Goal: Task Accomplishment & Management: Complete application form

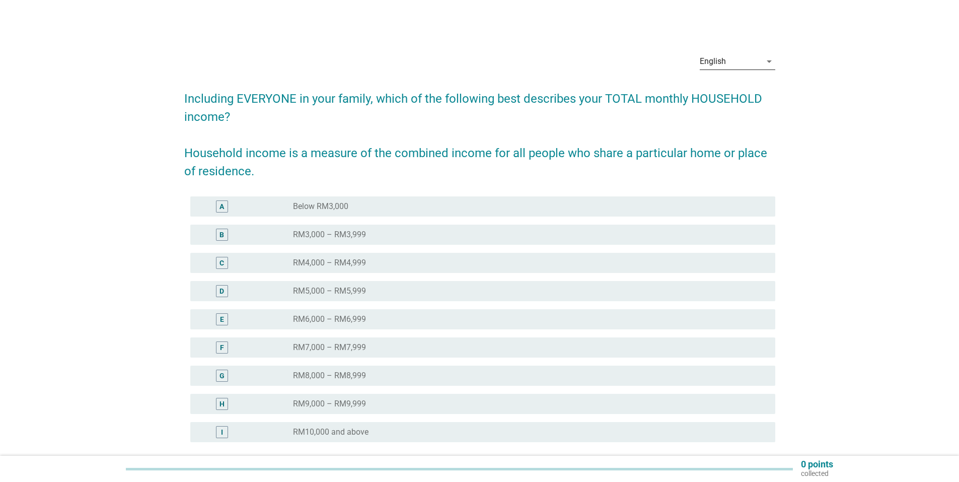
click at [739, 63] on div "English" at bounding box center [730, 61] width 61 height 16
click at [731, 94] on div "Bahasa Melayu" at bounding box center [736, 94] width 59 height 12
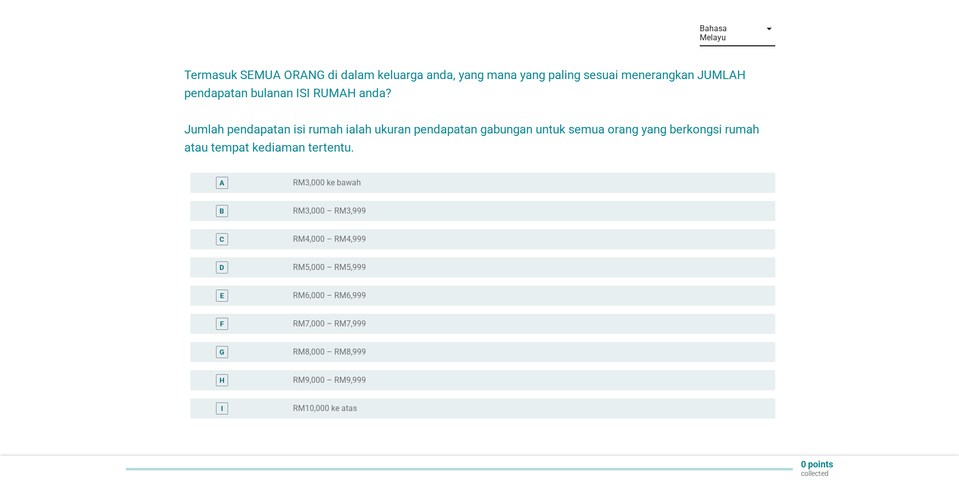
scroll to position [50, 0]
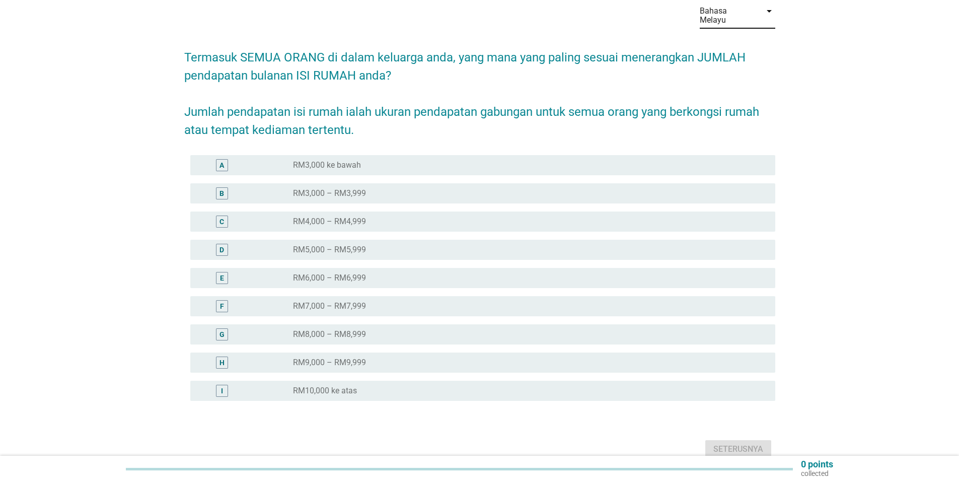
click at [320, 386] on label "RM10,000 ke atas" at bounding box center [325, 391] width 64 height 10
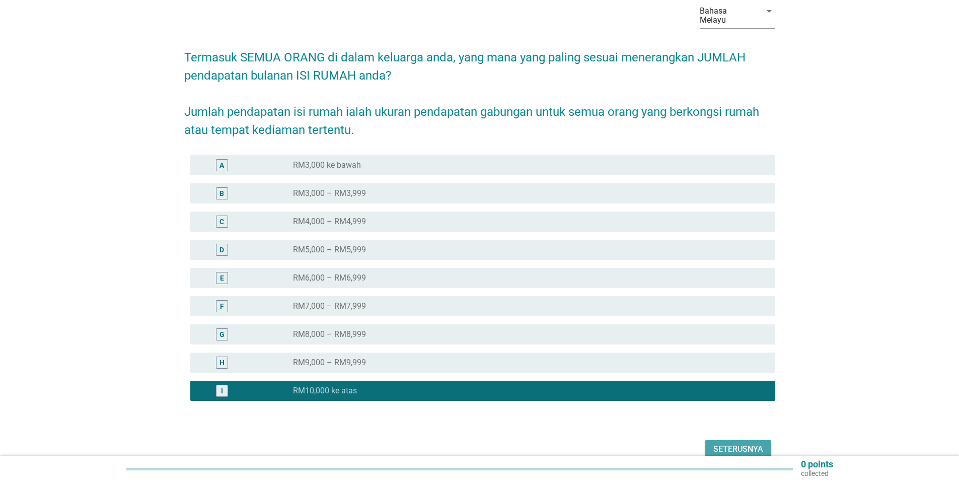
click at [753, 443] on div "Seterusnya" at bounding box center [739, 449] width 50 height 12
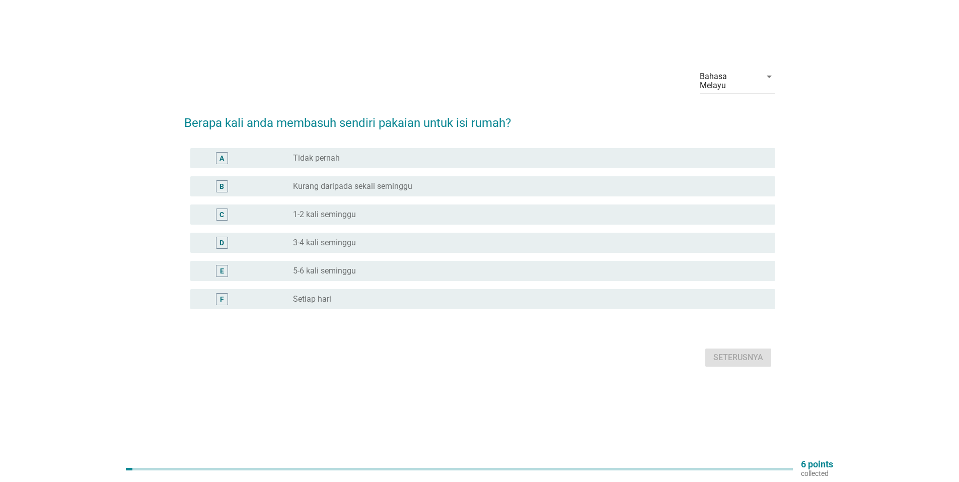
scroll to position [0, 0]
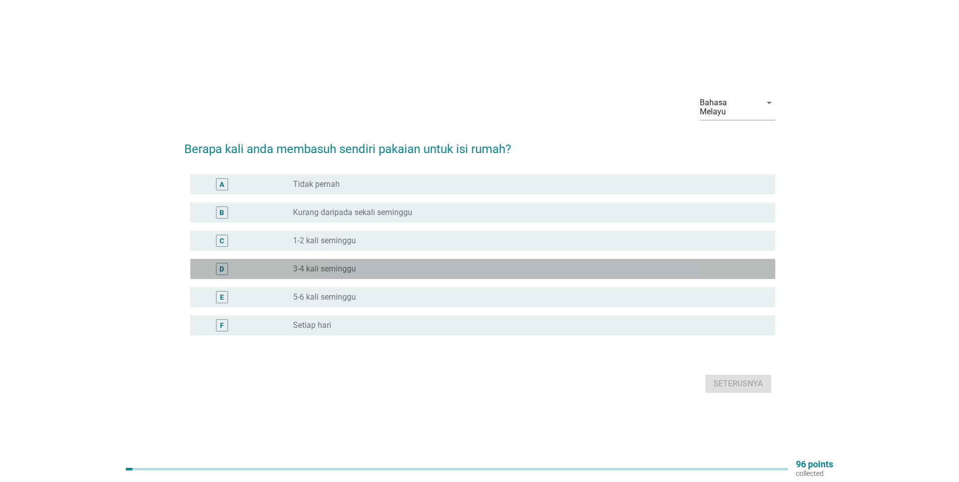
click at [328, 264] on label "3-4 kali seminggu" at bounding box center [324, 269] width 63 height 10
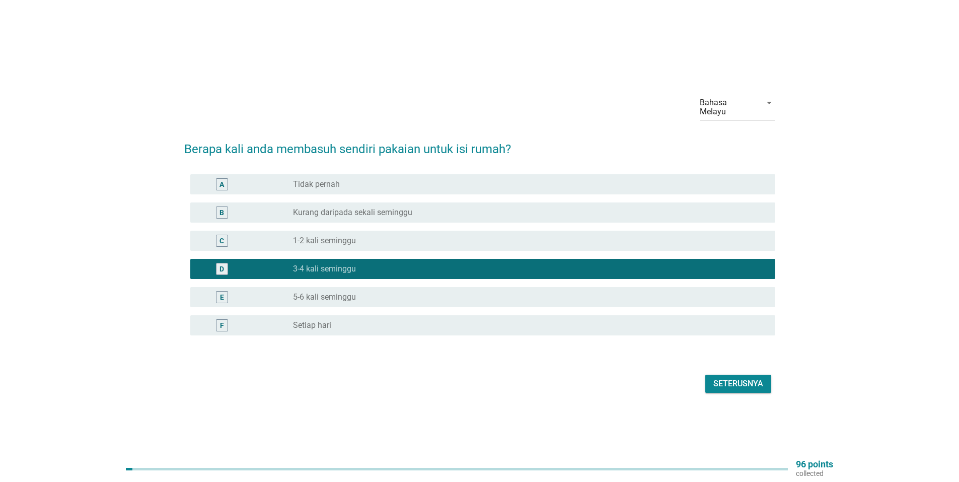
click at [739, 378] on div "Seterusnya" at bounding box center [739, 384] width 50 height 12
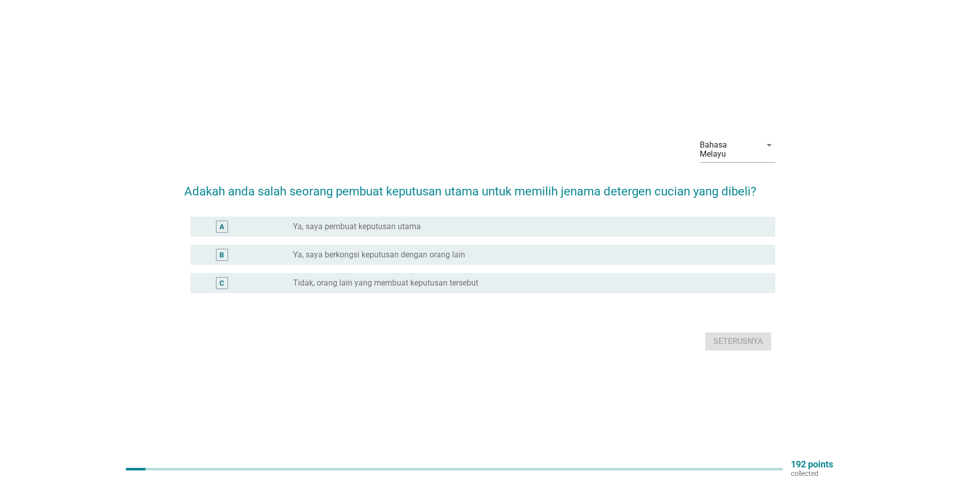
click at [408, 252] on label "Ya, saya berkongsi keputusan dengan orang lain" at bounding box center [379, 255] width 172 height 10
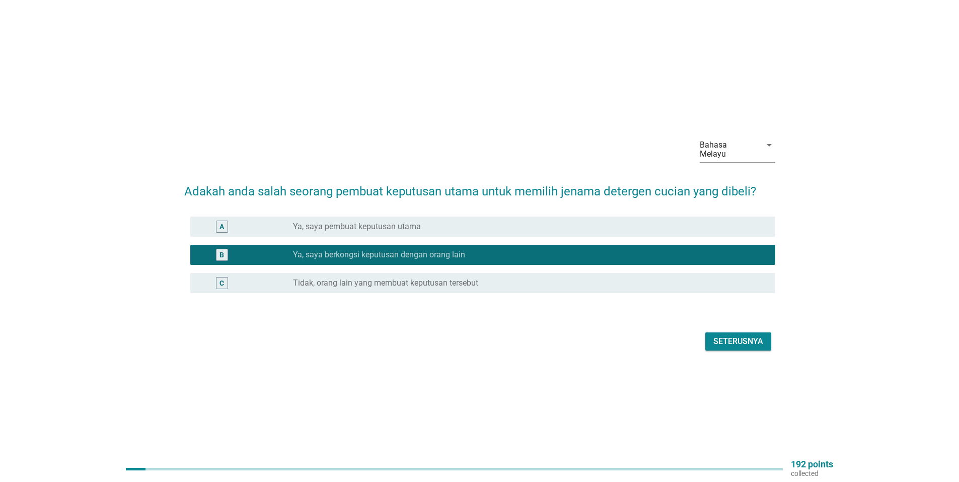
click at [732, 336] on div "Seterusnya" at bounding box center [739, 341] width 50 height 12
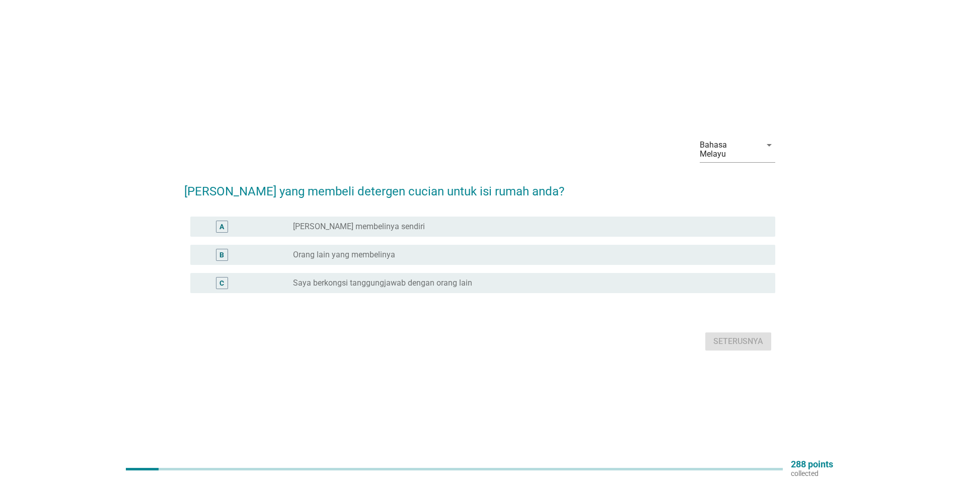
click at [438, 278] on label "Saya berkongsi tanggungjawab dengan orang lain" at bounding box center [382, 283] width 179 height 10
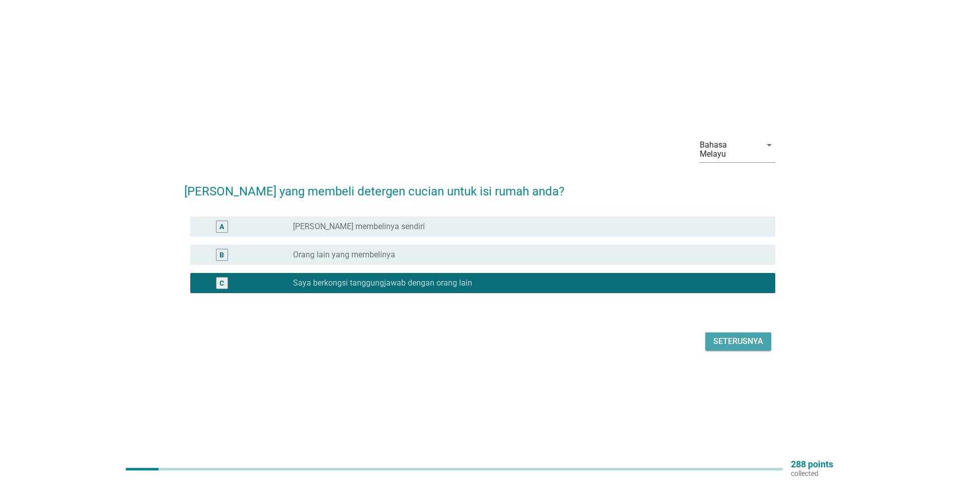
click at [746, 335] on div "Seterusnya" at bounding box center [739, 341] width 50 height 12
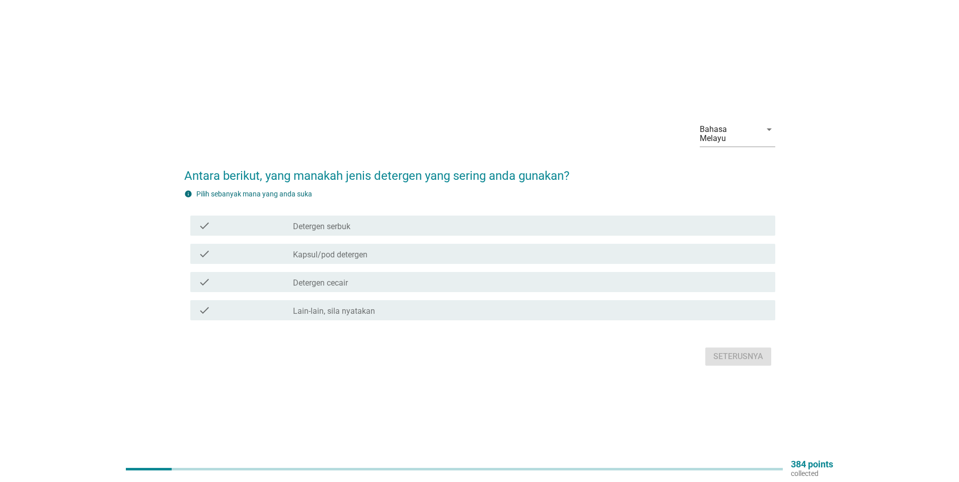
click at [325, 281] on label "Detergen cecair" at bounding box center [320, 283] width 55 height 10
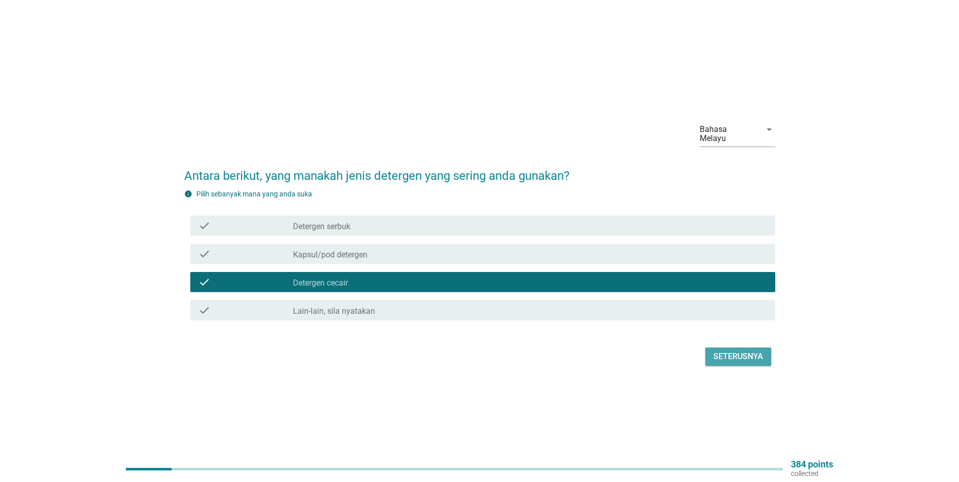
click at [740, 355] on div "Seterusnya" at bounding box center [739, 356] width 50 height 12
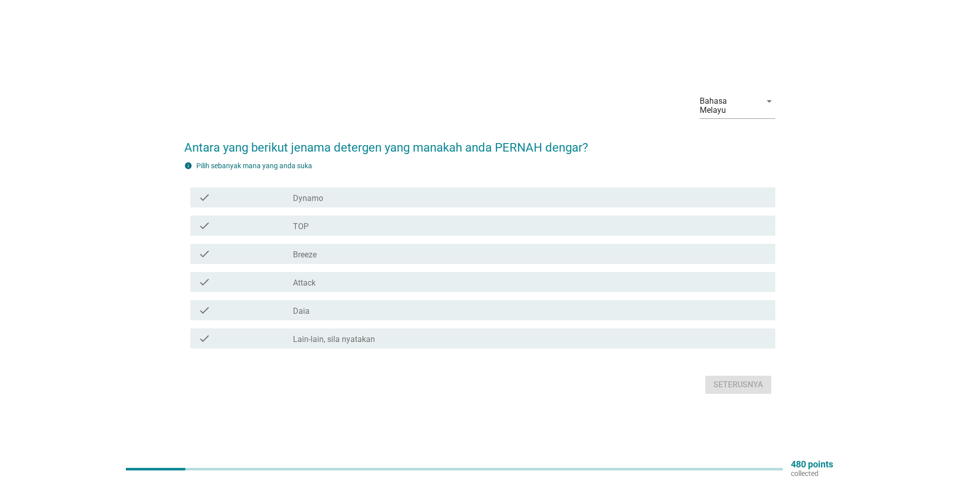
click at [336, 199] on div "check_box_outline_blank Dynamo" at bounding box center [530, 197] width 474 height 12
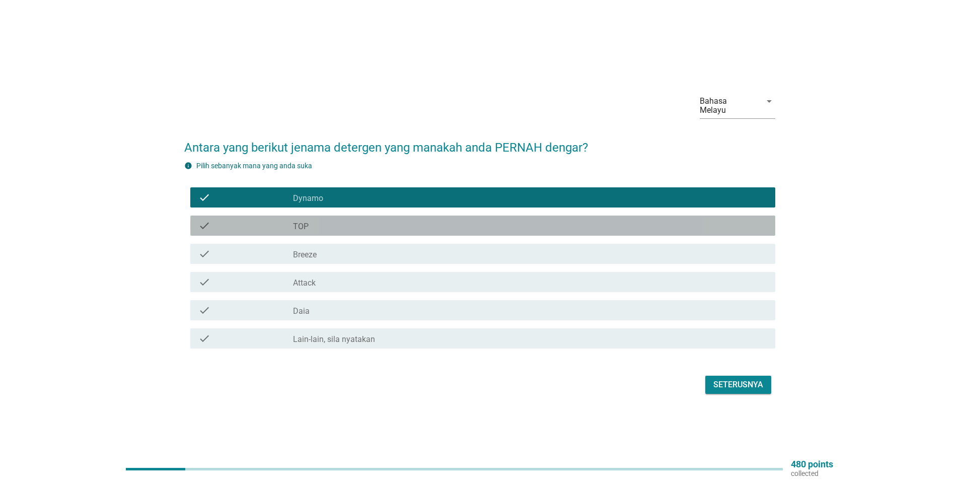
click at [328, 223] on div "check_box_outline_blank TOP" at bounding box center [530, 226] width 474 height 12
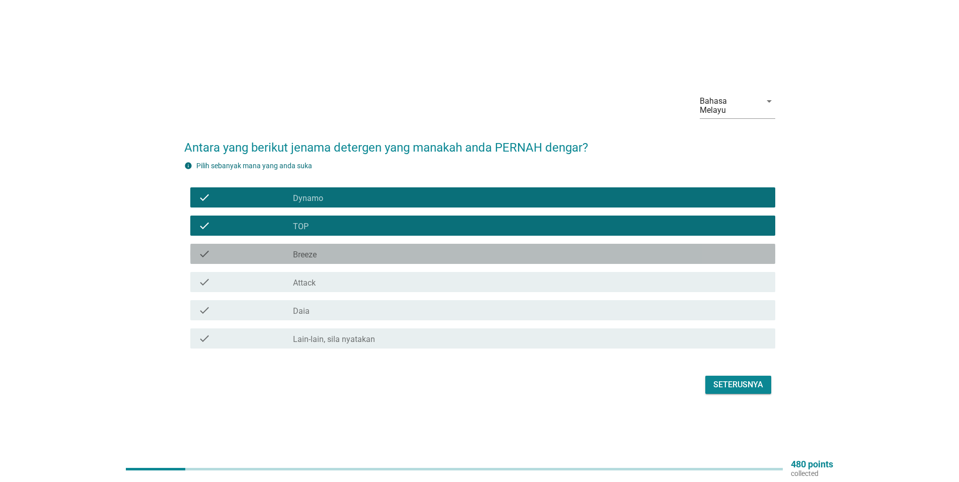
click at [327, 251] on div "check_box_outline_blank Breeze" at bounding box center [530, 254] width 474 height 12
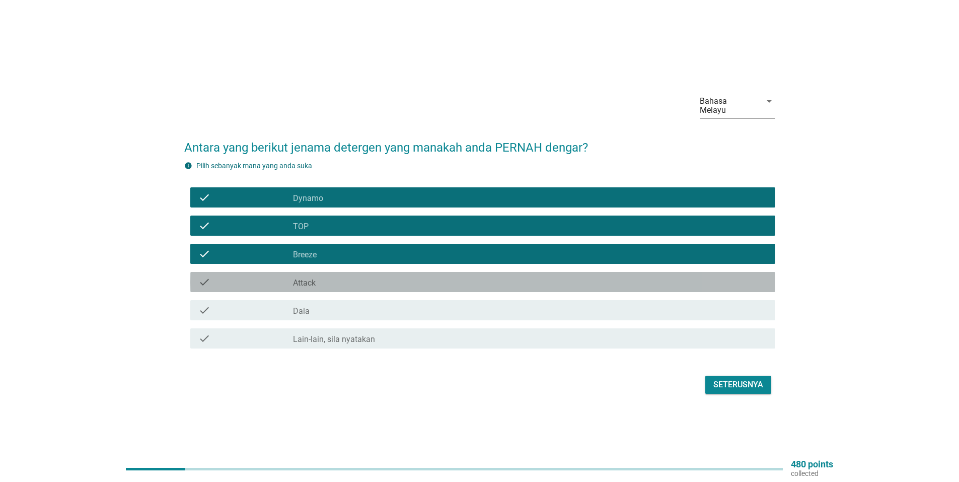
click at [326, 280] on div "check_box_outline_blank Attack" at bounding box center [530, 282] width 474 height 12
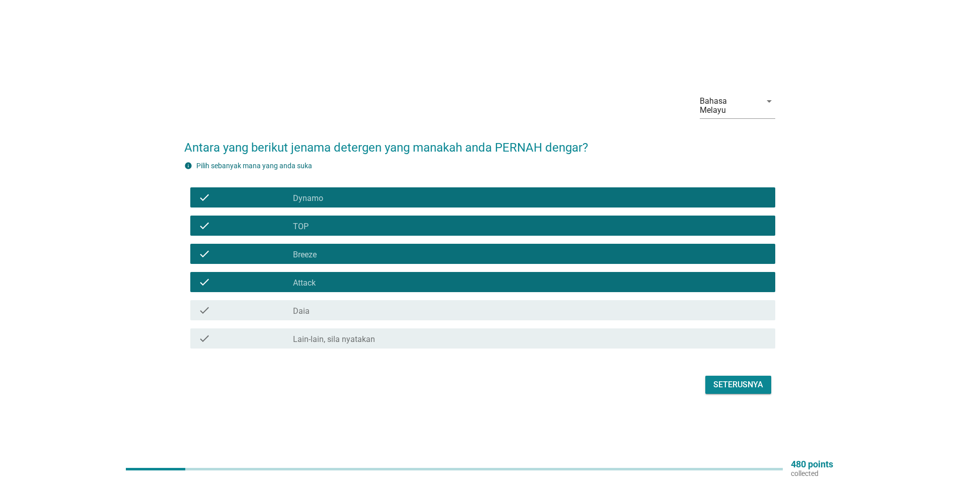
click at [335, 308] on div "check_box_outline_blank Daia" at bounding box center [530, 310] width 474 height 12
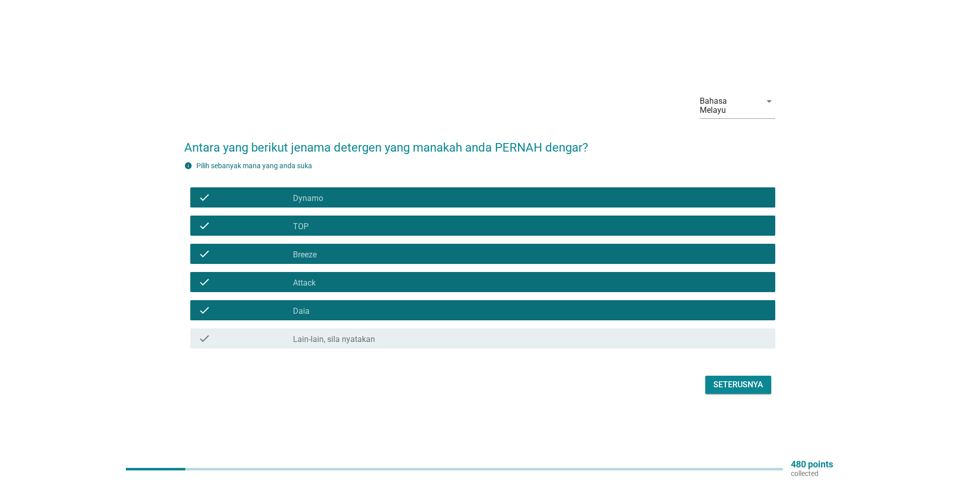
click at [738, 385] on div "Seterusnya" at bounding box center [739, 385] width 50 height 12
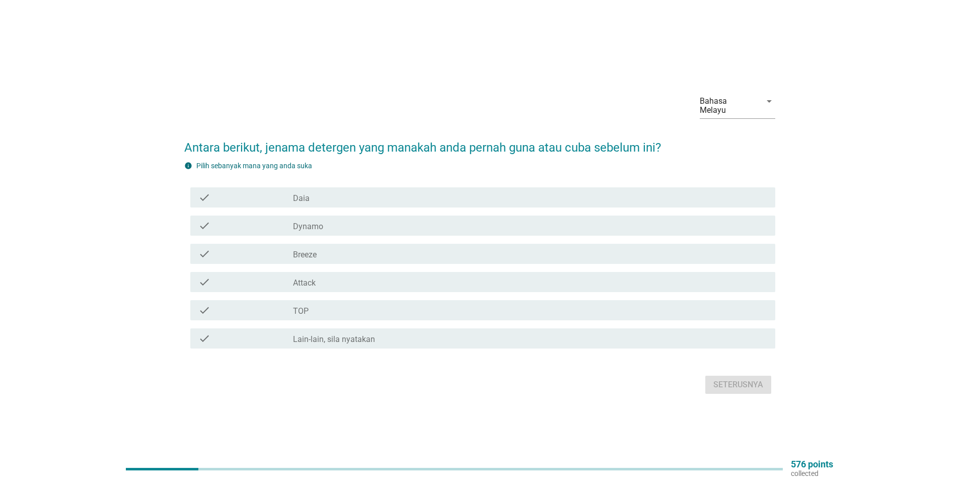
click at [331, 198] on div "check_box_outline_blank Daia" at bounding box center [530, 197] width 474 height 12
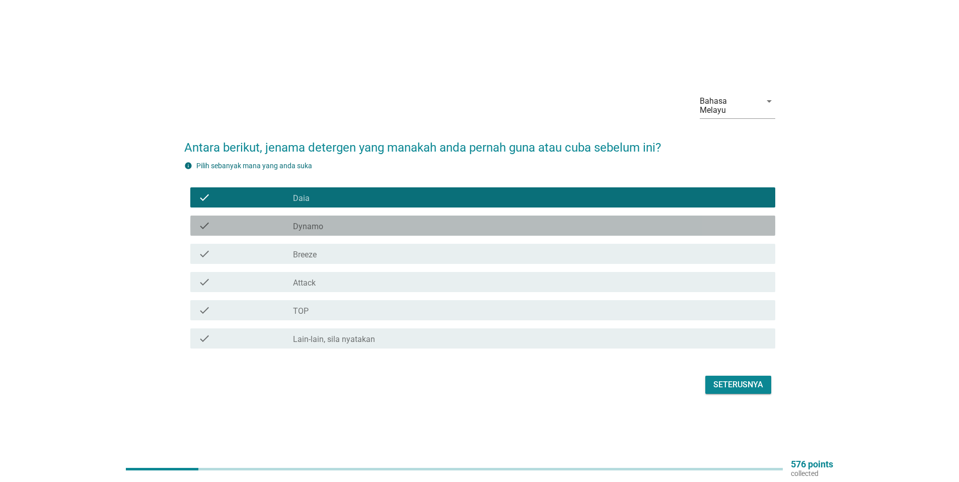
click at [320, 223] on label "Dynamo" at bounding box center [308, 227] width 30 height 10
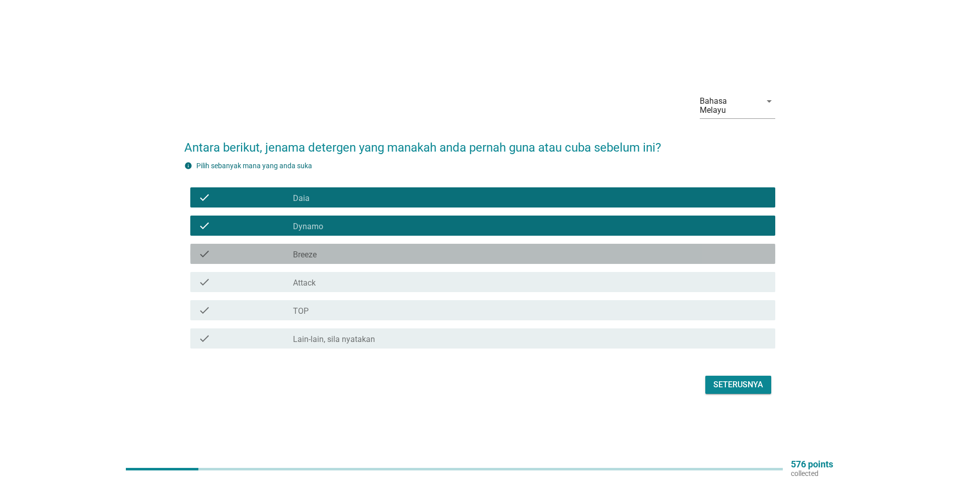
click at [323, 249] on div "check_box_outline_blank Breeze" at bounding box center [530, 254] width 474 height 12
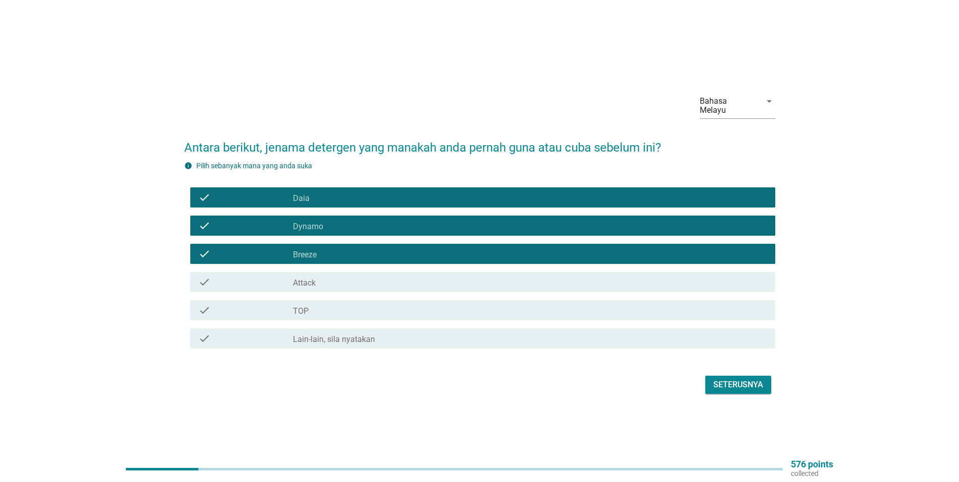
click at [322, 279] on div "check_box_outline_blank Attack" at bounding box center [530, 282] width 474 height 12
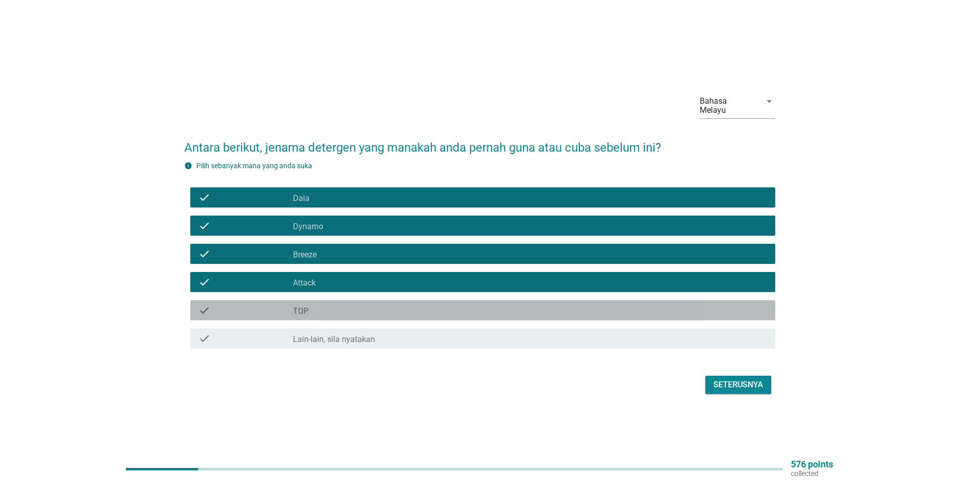
click at [316, 305] on div "check_box_outline_blank TOP" at bounding box center [530, 310] width 474 height 12
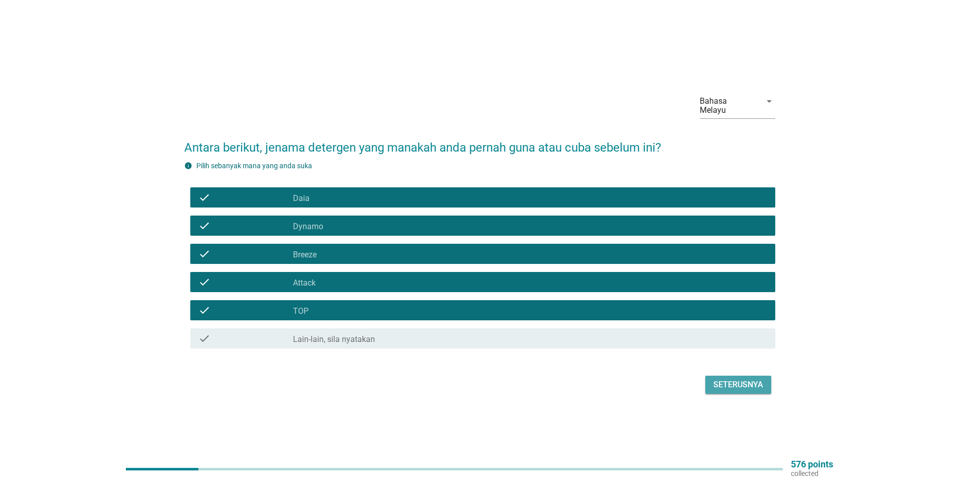
click at [733, 384] on div "Seterusnya" at bounding box center [739, 385] width 50 height 12
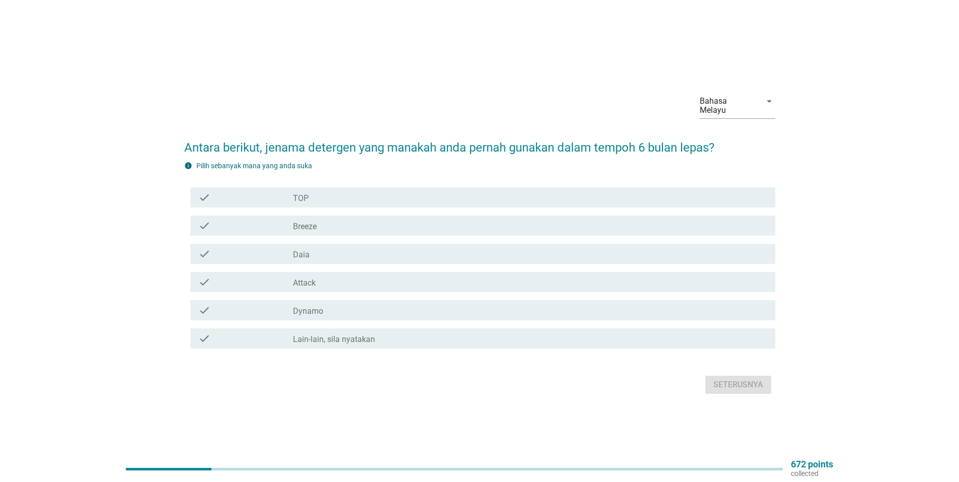
click at [318, 225] on div "check_box Breeze" at bounding box center [530, 226] width 474 height 12
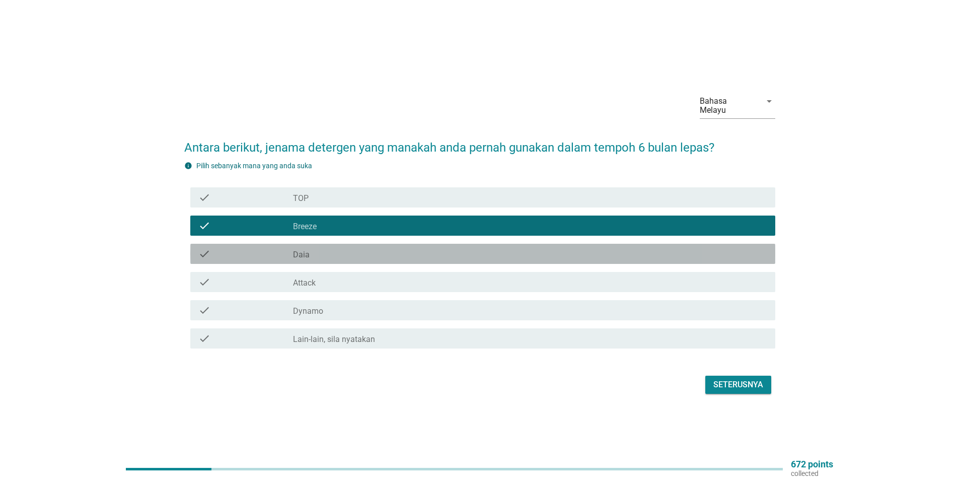
click at [299, 251] on label "Daia" at bounding box center [301, 255] width 17 height 10
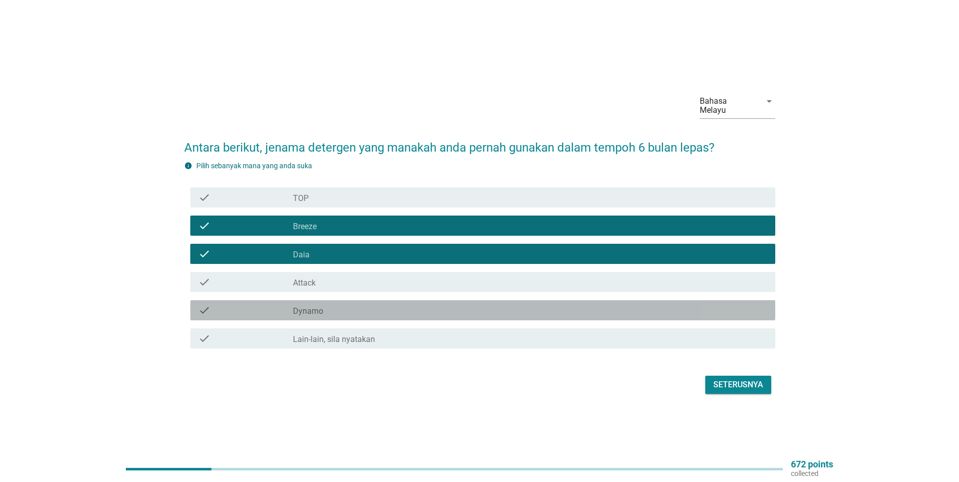
click at [314, 306] on label "Dynamo" at bounding box center [308, 311] width 30 height 10
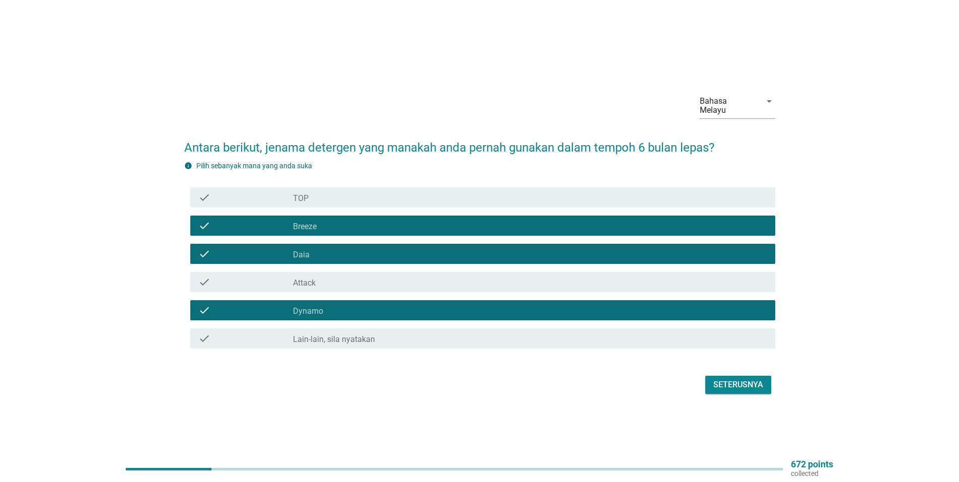
click at [726, 383] on div "Seterusnya" at bounding box center [739, 385] width 50 height 12
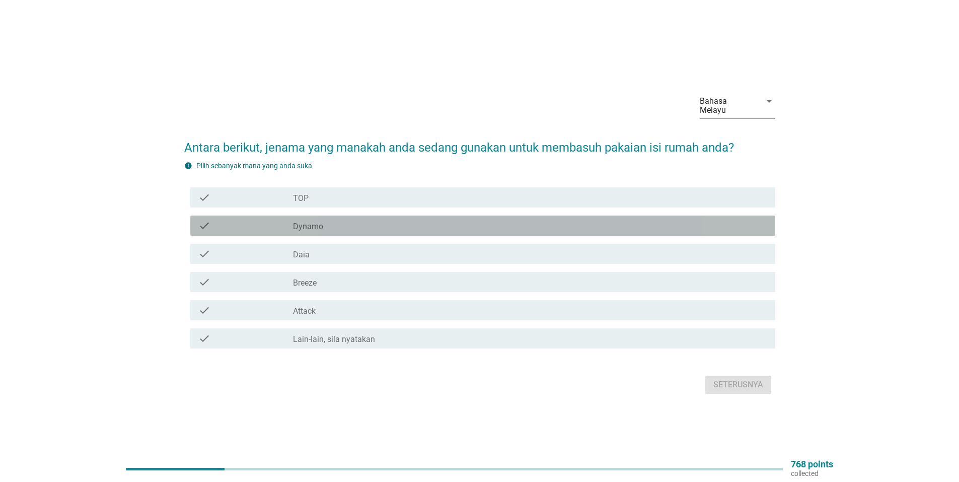
click at [297, 222] on label "Dynamo" at bounding box center [308, 227] width 30 height 10
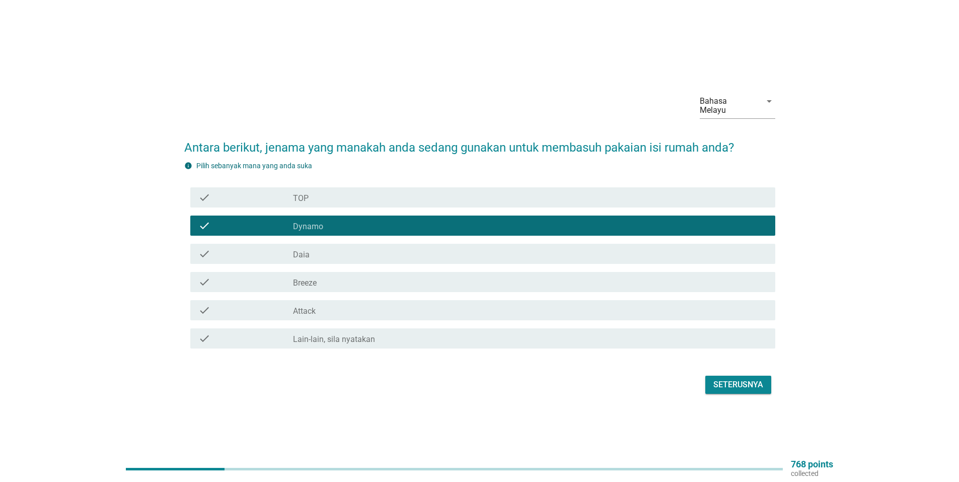
click at [738, 382] on div "Seterusnya" at bounding box center [739, 385] width 50 height 12
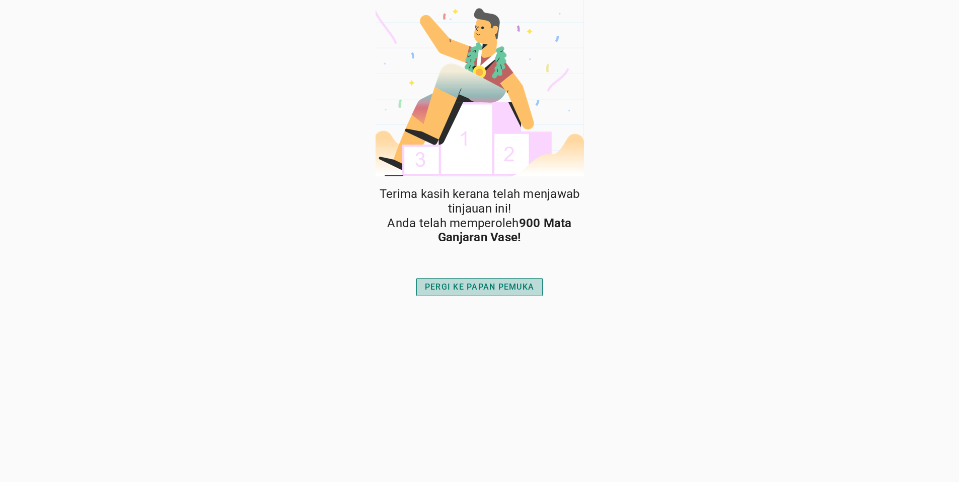
click at [483, 281] on div "PERGI KE PAPAN PEMUKA" at bounding box center [479, 287] width 109 height 12
